Goal: Transaction & Acquisition: Purchase product/service

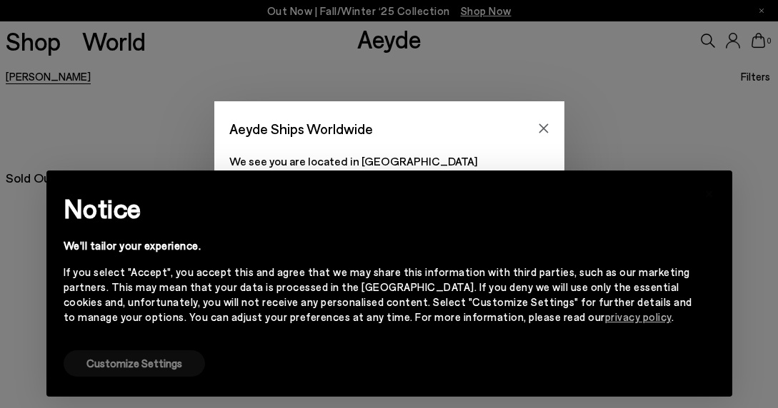
click at [146, 367] on button "Customize Settings" at bounding box center [134, 364] width 141 height 26
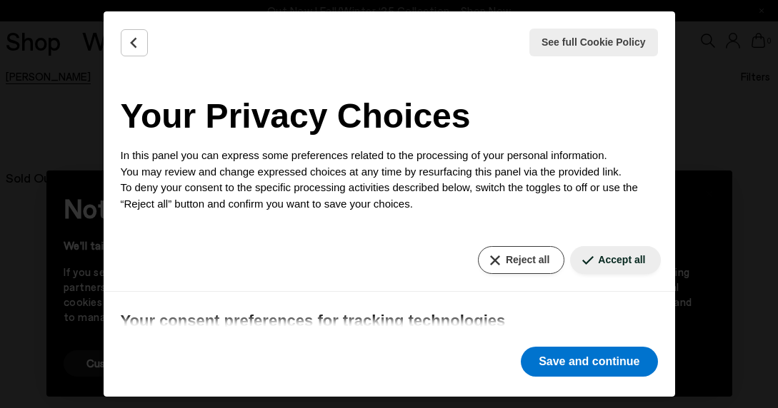
click at [538, 251] on button "Reject all" at bounding box center [521, 260] width 86 height 28
click at [534, 259] on button "Reject all" at bounding box center [521, 260] width 86 height 28
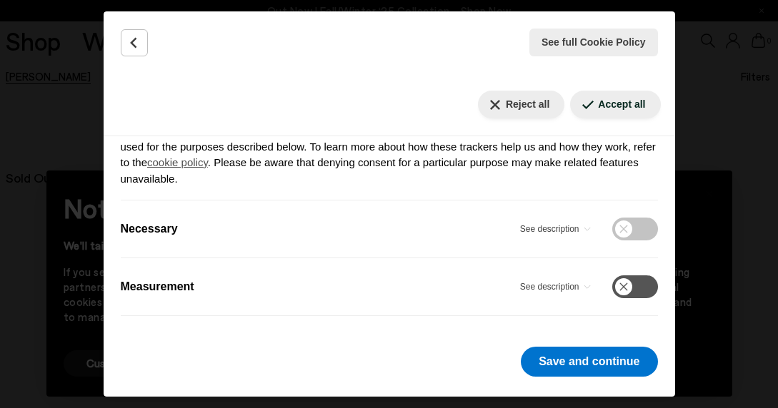
scroll to position [215, 0]
click at [549, 336] on div "See full Cookie Policy Cookie Policy Your Privacy Choices In this panel you can…" at bounding box center [389, 204] width 571 height 386
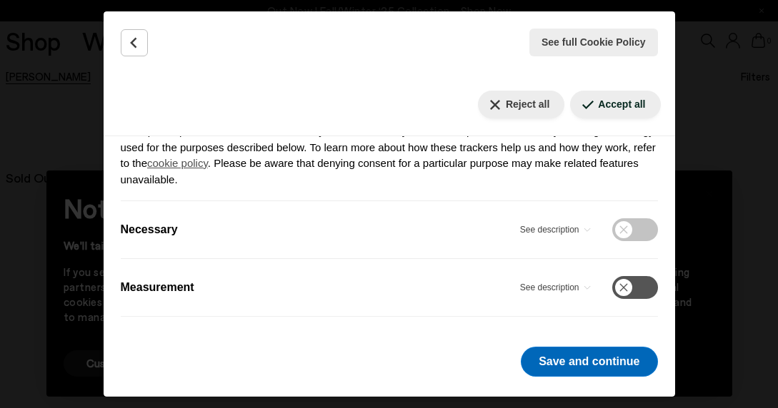
click at [549, 360] on button "Save and continue" at bounding box center [589, 362] width 136 height 30
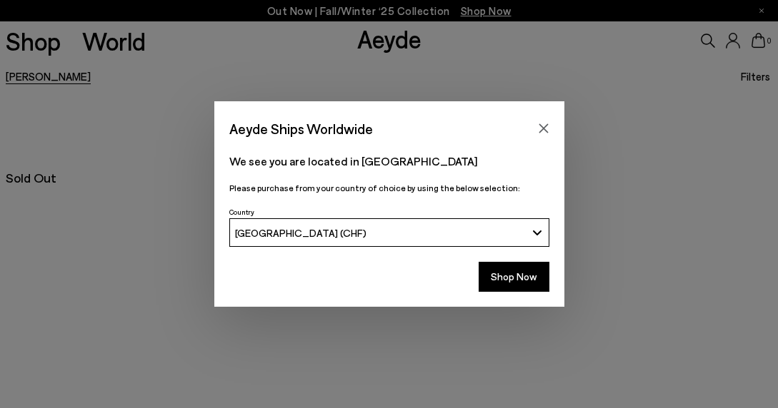
click at [517, 294] on div "Shop Now" at bounding box center [389, 281] width 350 height 53
click at [517, 289] on button "Shop Now" at bounding box center [513, 277] width 71 height 30
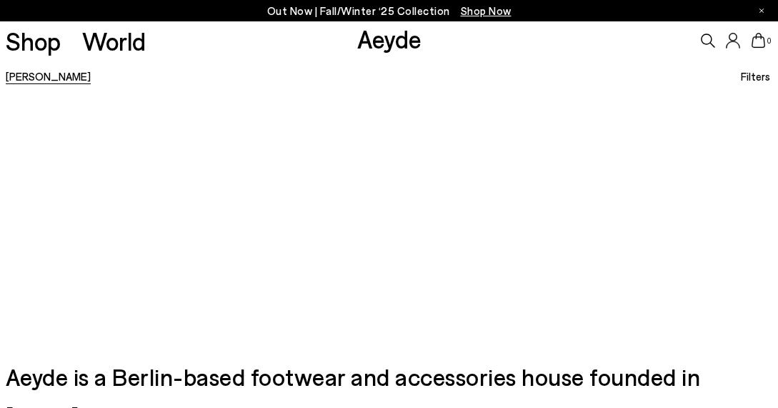
scroll to position [59, 0]
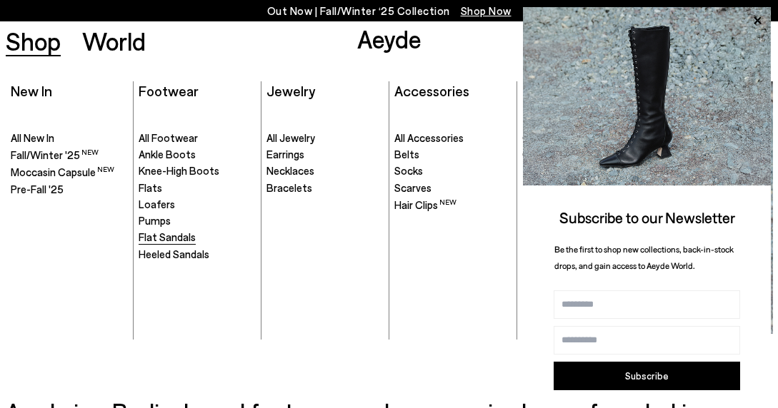
click at [162, 235] on span "Flat Sandals" at bounding box center [167, 237] width 57 height 13
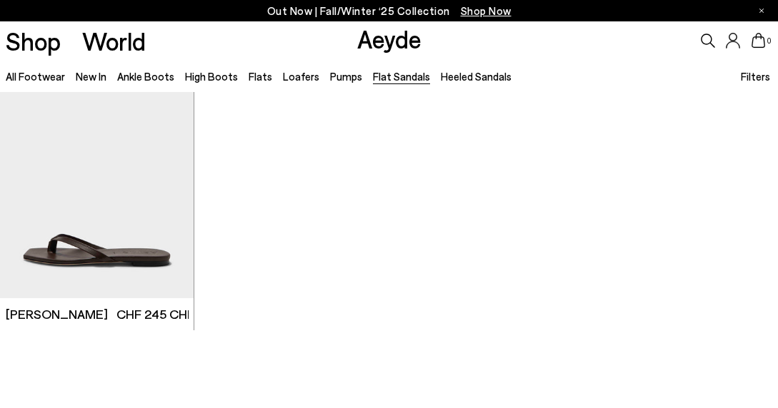
scroll to position [1697, 0]
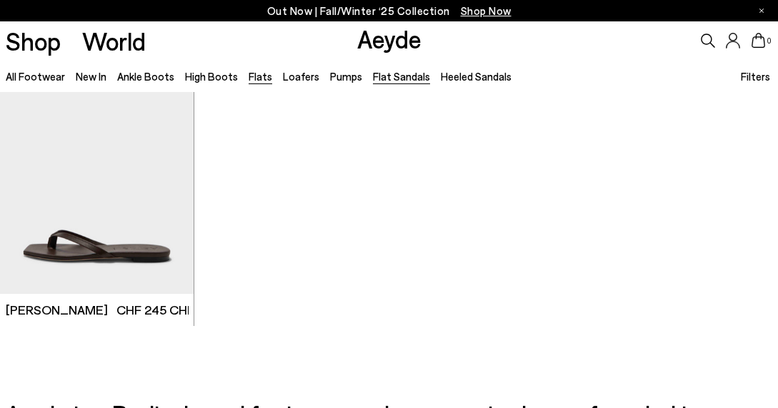
click at [249, 81] on link "Flats" at bounding box center [261, 76] width 24 height 13
